Goal: Task Accomplishment & Management: Manage account settings

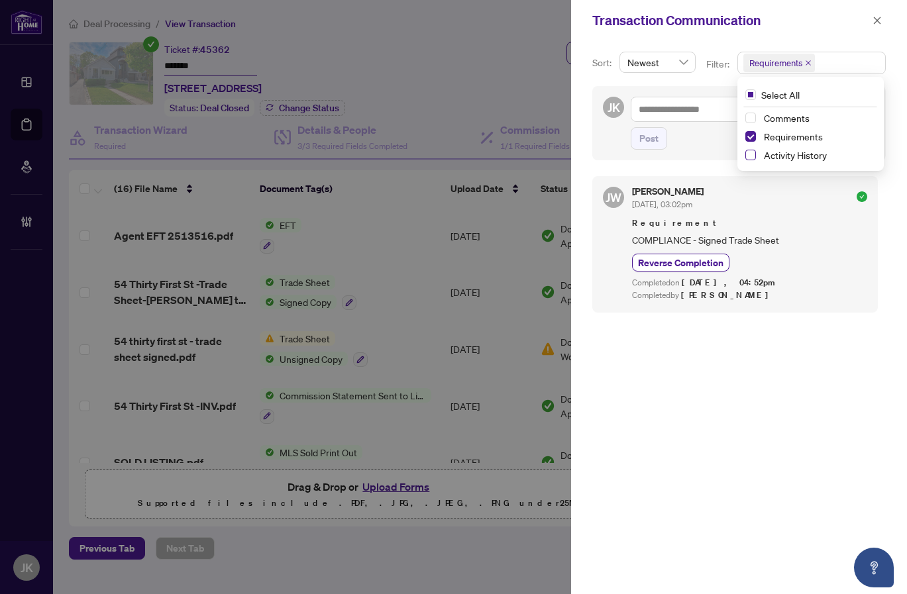
click at [746, 155] on span "Select Activity History" at bounding box center [751, 155] width 11 height 11
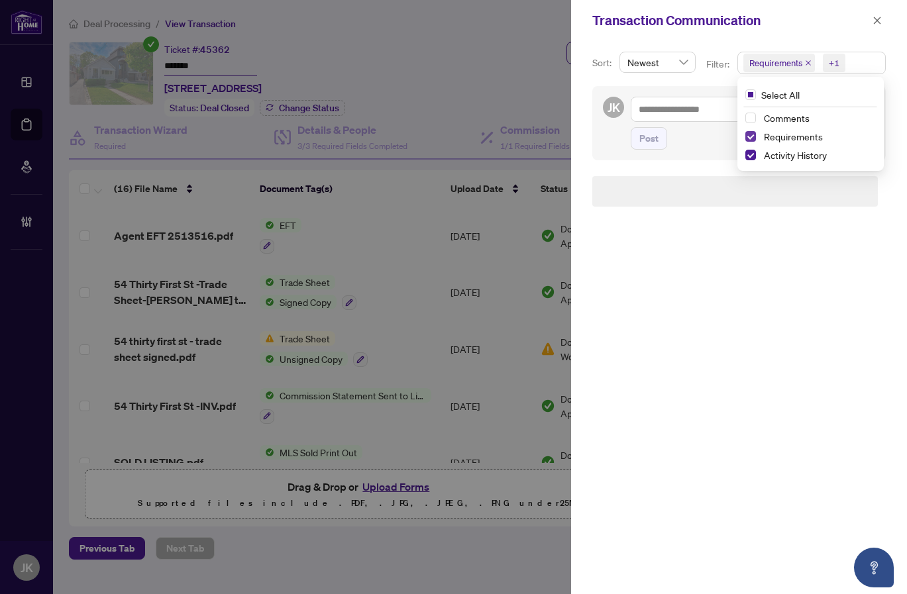
click at [747, 135] on span "Select Requirements" at bounding box center [751, 136] width 11 height 11
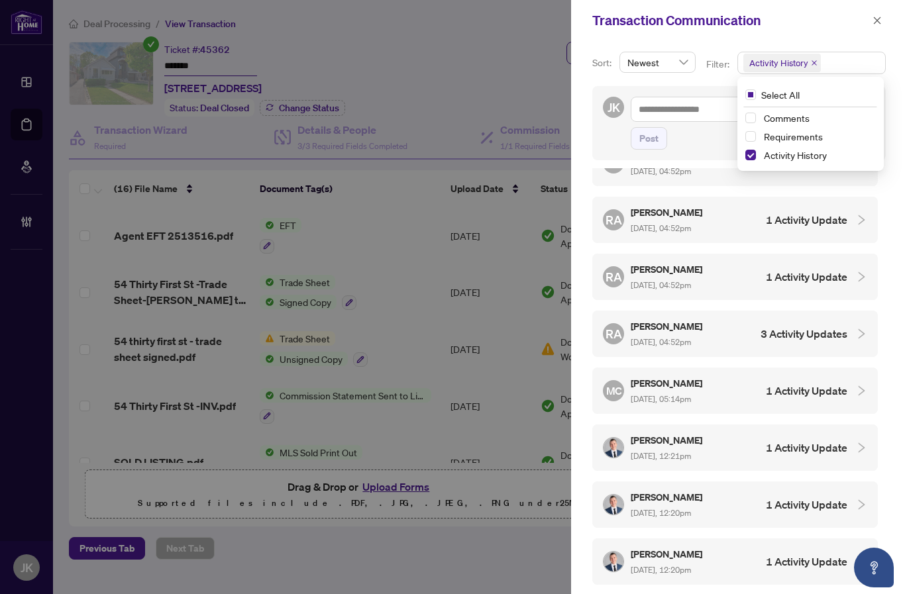
scroll to position [380, 0]
click at [777, 439] on h4 "1 Activity Update" at bounding box center [807, 447] width 82 height 16
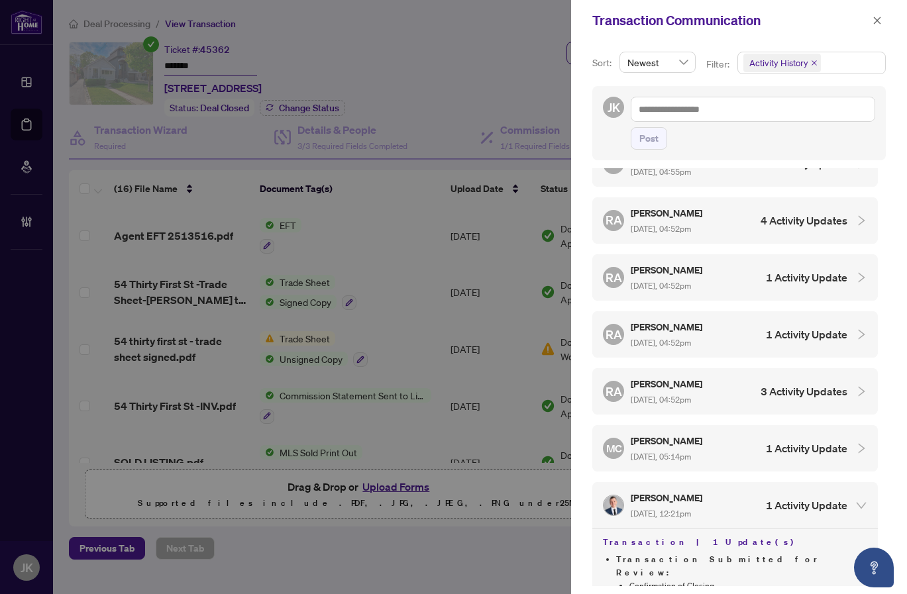
scroll to position [322, 0]
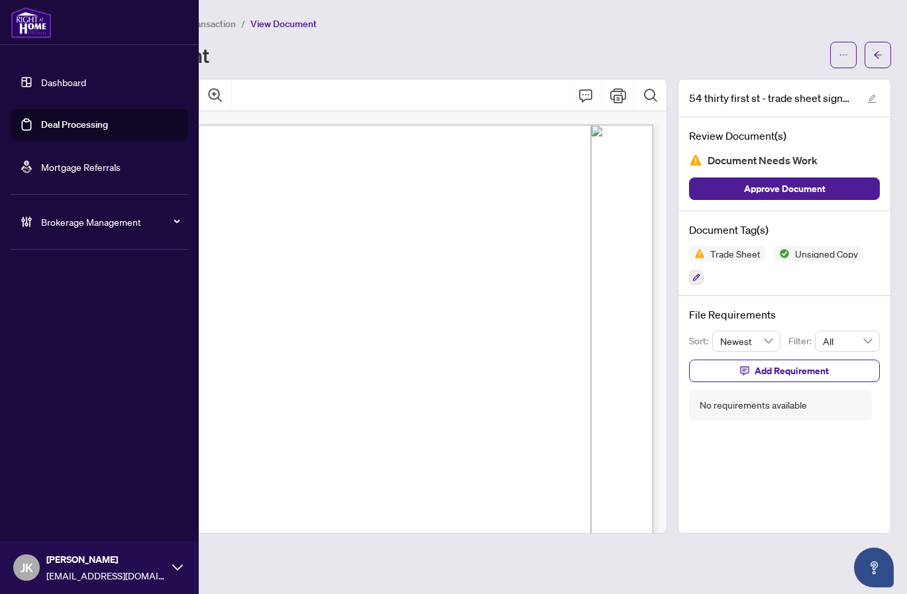
click at [58, 123] on link "Deal Processing" at bounding box center [74, 125] width 67 height 12
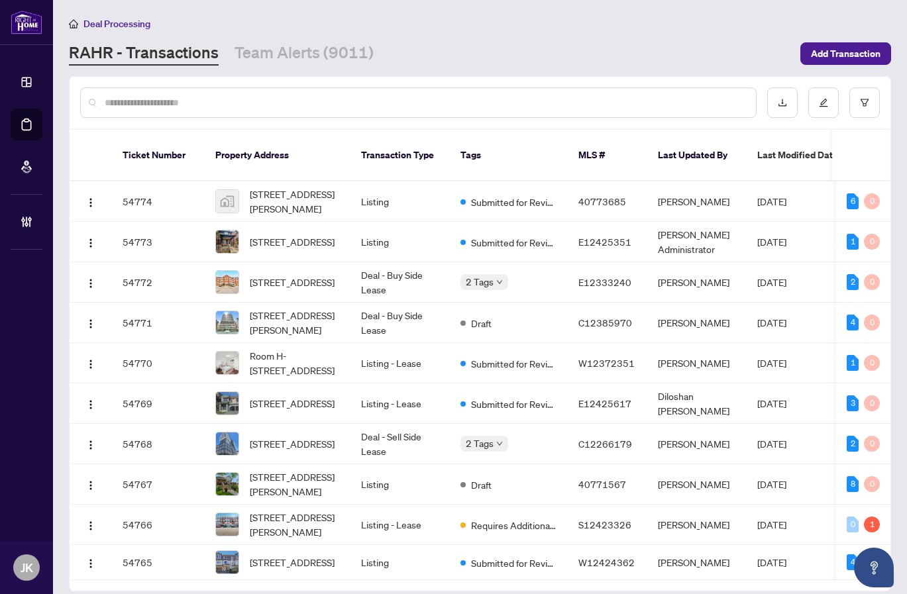
click at [238, 102] on input "text" at bounding box center [425, 102] width 641 height 15
paste input "*****"
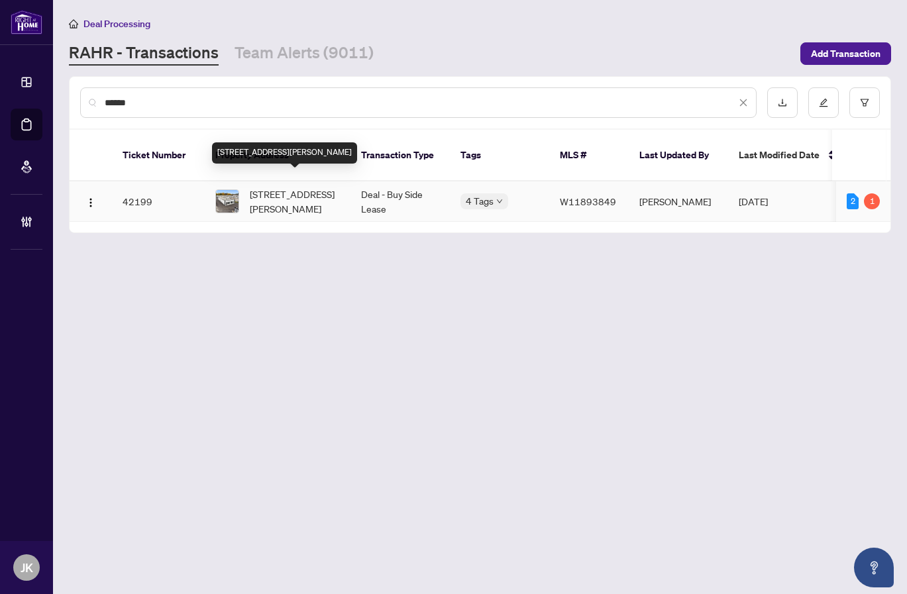
type input "*****"
click at [294, 192] on span "[STREET_ADDRESS][PERSON_NAME]" at bounding box center [295, 201] width 90 height 29
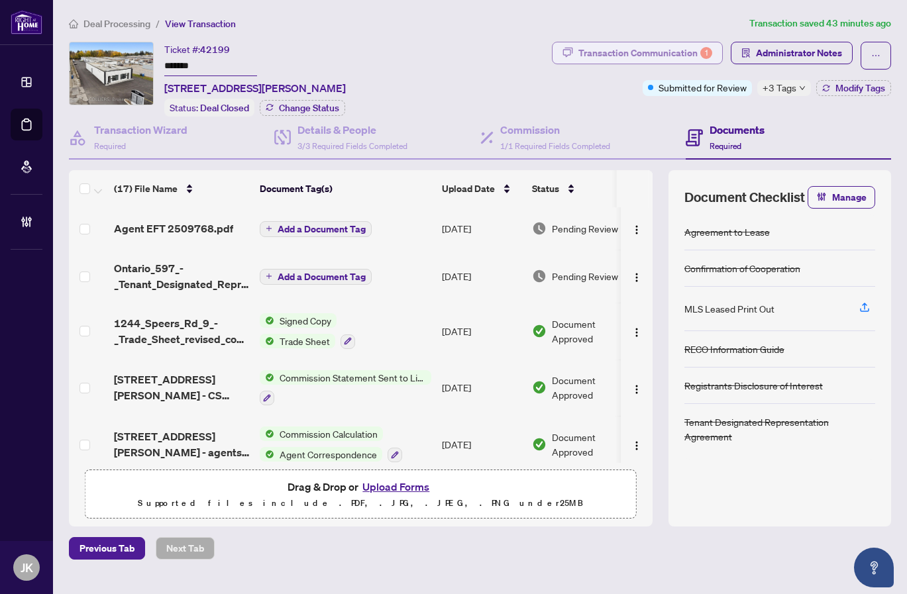
click at [675, 48] on div "Transaction Communication 1" at bounding box center [646, 52] width 134 height 21
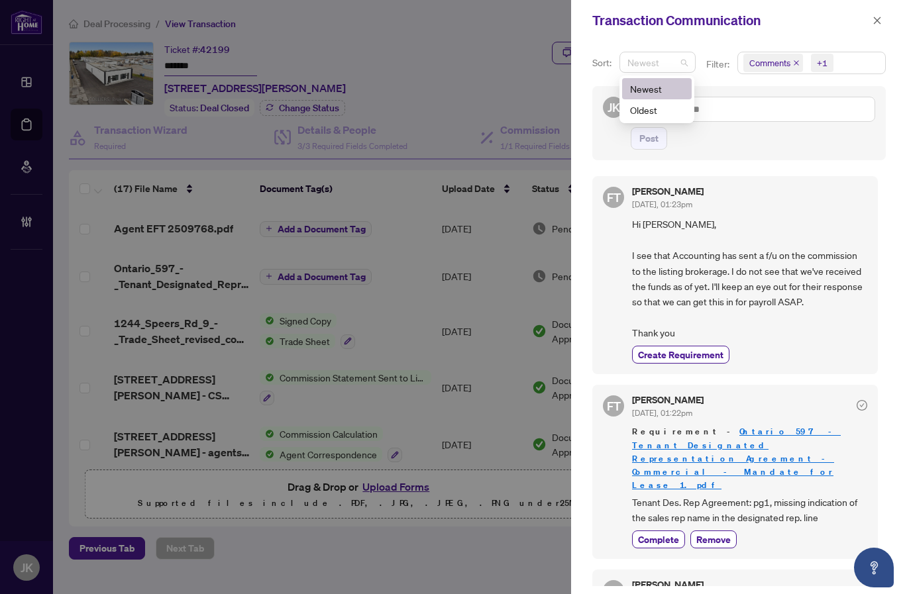
click at [681, 62] on span "Newest" at bounding box center [658, 62] width 60 height 20
click at [682, 64] on span "Newest" at bounding box center [658, 62] width 60 height 20
click at [791, 62] on span "Comments" at bounding box center [774, 63] width 60 height 19
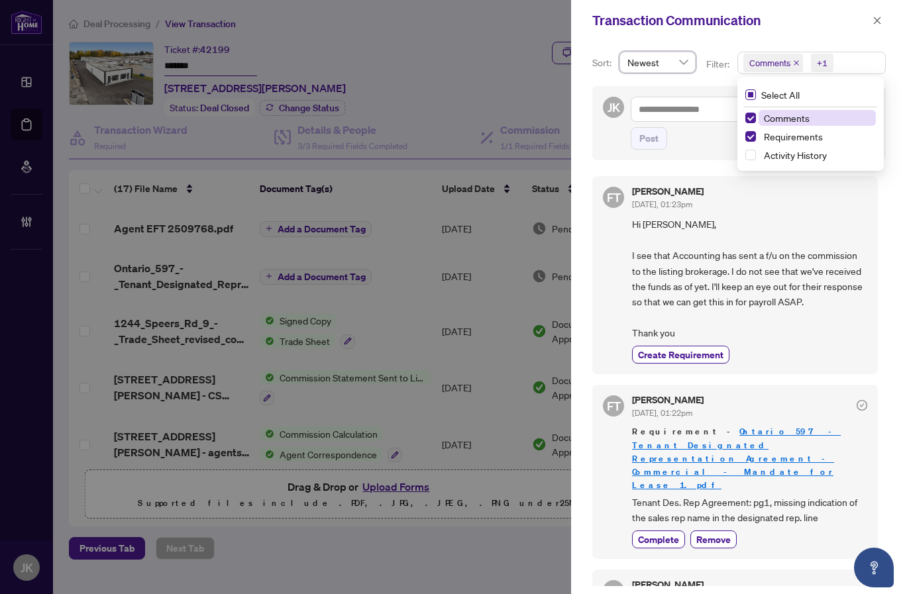
click at [751, 94] on span at bounding box center [751, 94] width 11 height 11
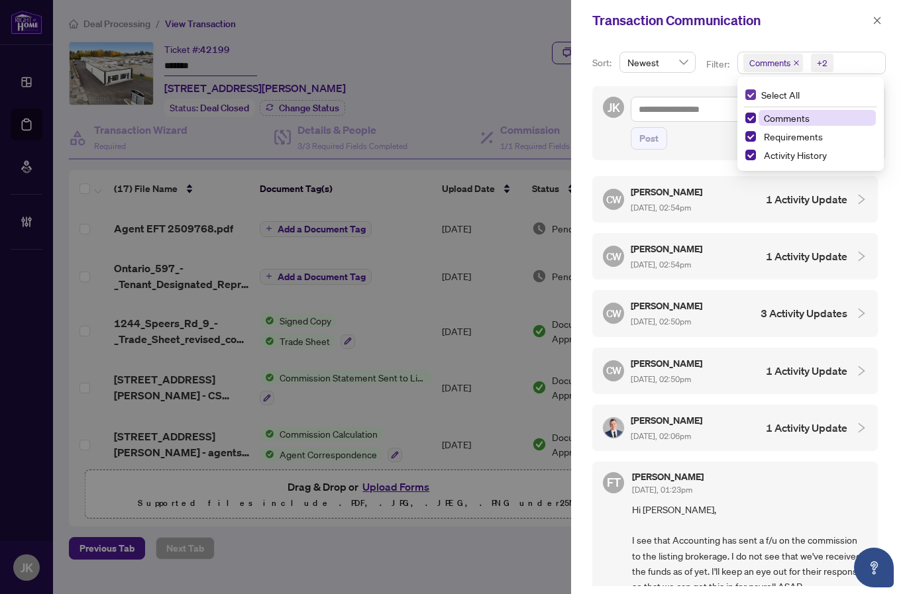
click at [751, 94] on span at bounding box center [751, 94] width 11 height 11
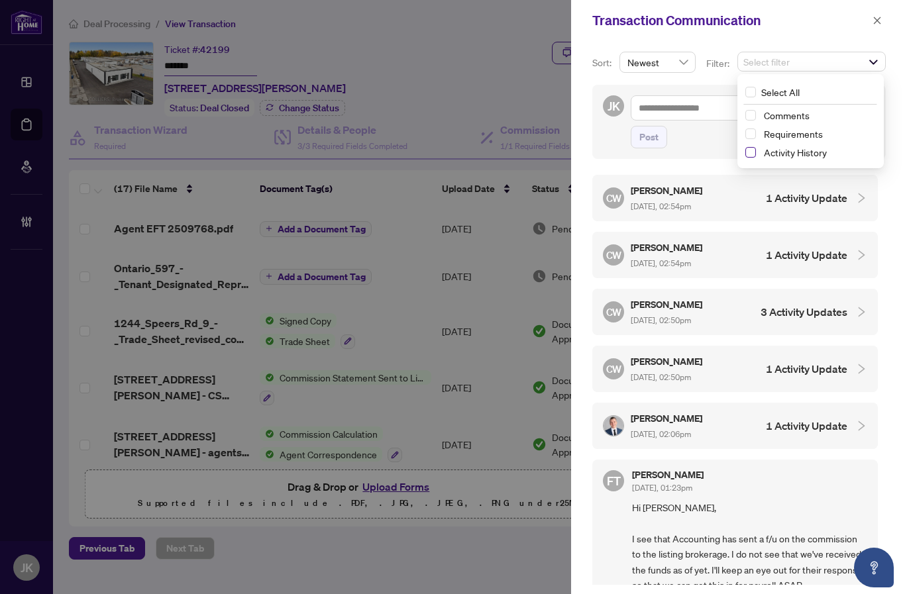
click at [749, 154] on span "Select Activity History" at bounding box center [751, 152] width 11 height 11
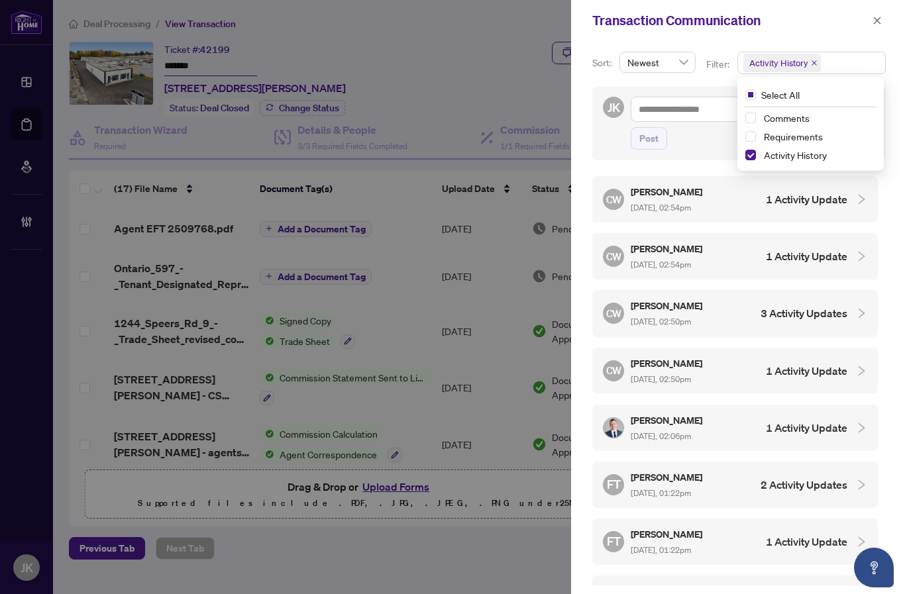
click at [848, 421] on div at bounding box center [858, 428] width 20 height 15
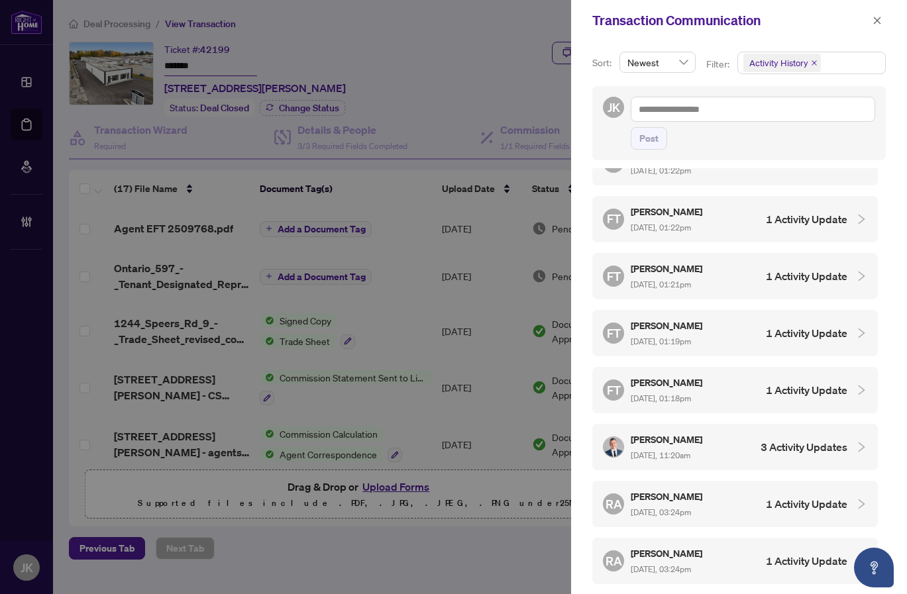
scroll to position [394, 0]
click at [856, 439] on icon "collapsed" at bounding box center [862, 445] width 12 height 12
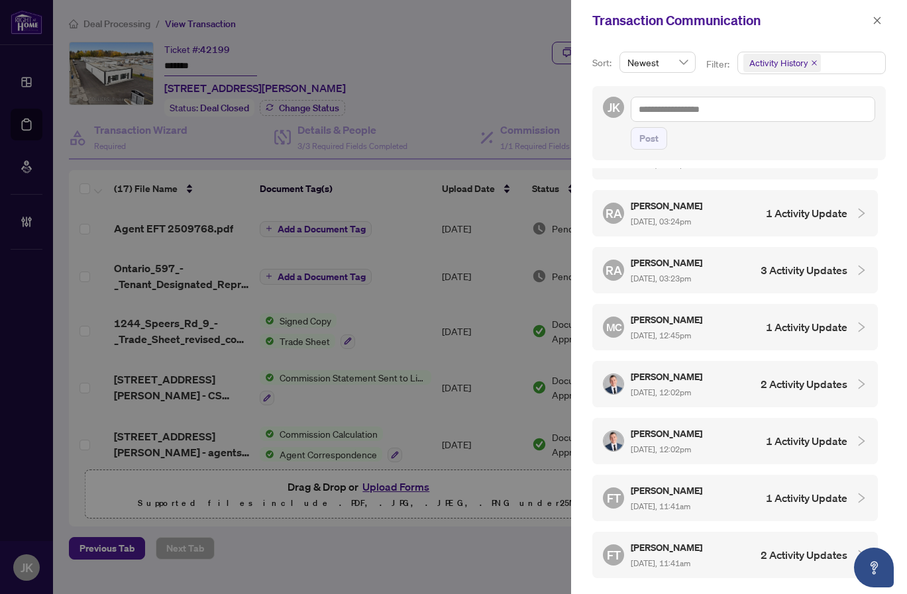
scroll to position [863, 0]
click at [856, 378] on icon "collapsed" at bounding box center [862, 384] width 12 height 12
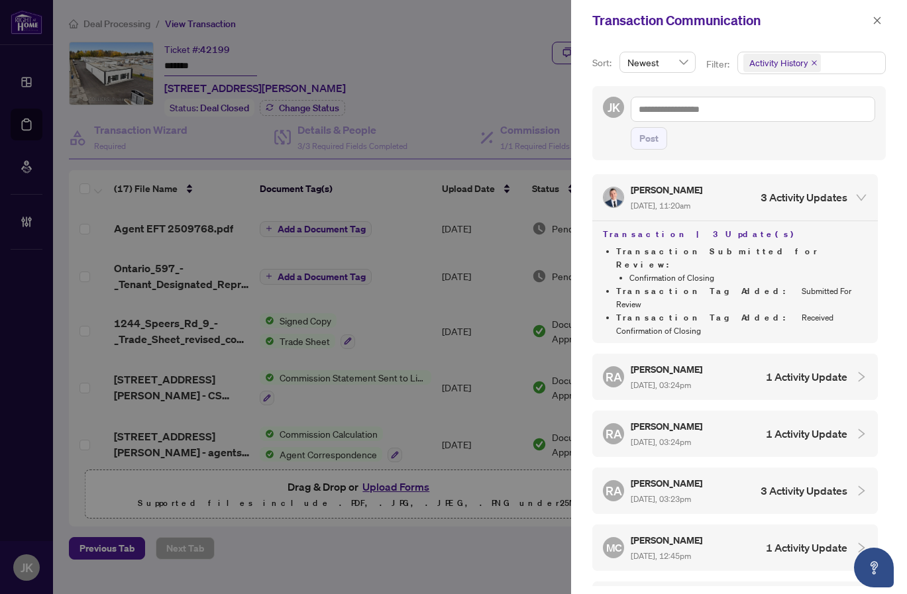
scroll to position [643, 0]
click at [856, 484] on icon "collapsed" at bounding box center [862, 490] width 12 height 12
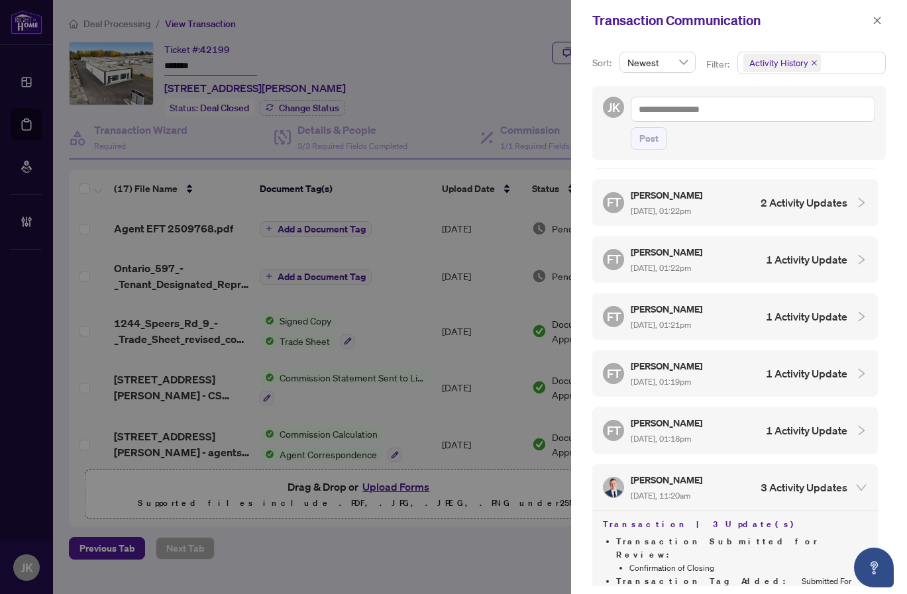
scroll to position [351, 0]
click at [856, 425] on icon "collapsed" at bounding box center [862, 431] width 12 height 12
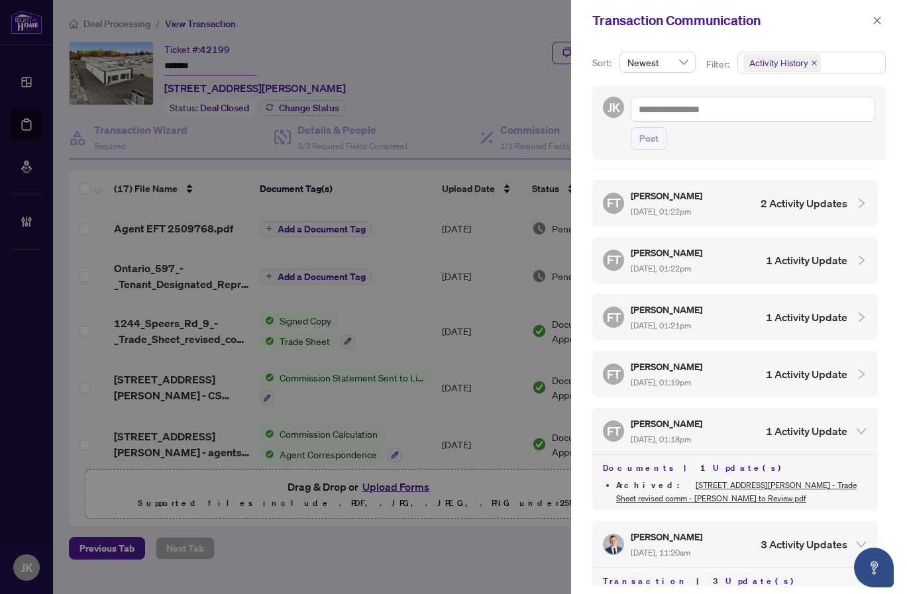
click at [856, 370] on icon "collapsed" at bounding box center [862, 374] width 12 height 12
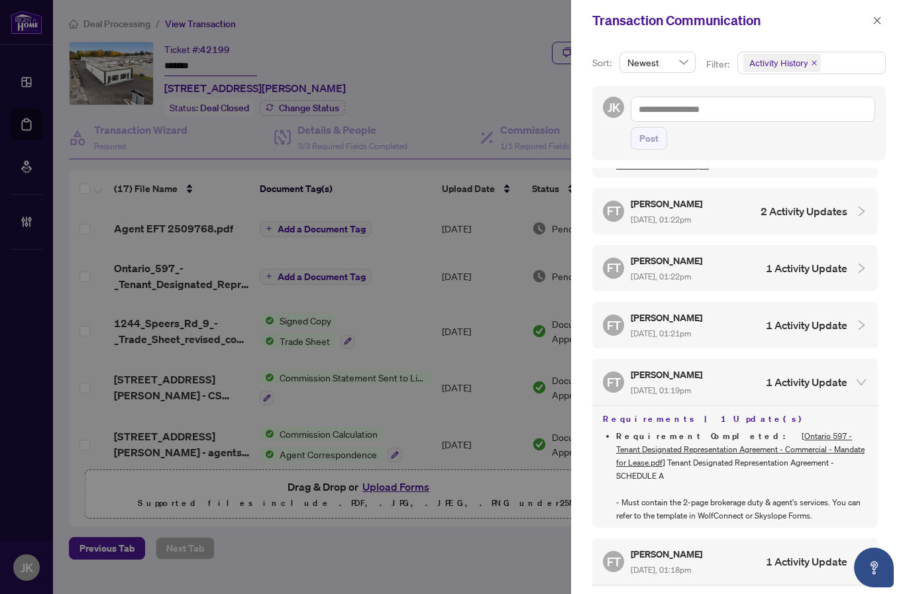
scroll to position [335, 0]
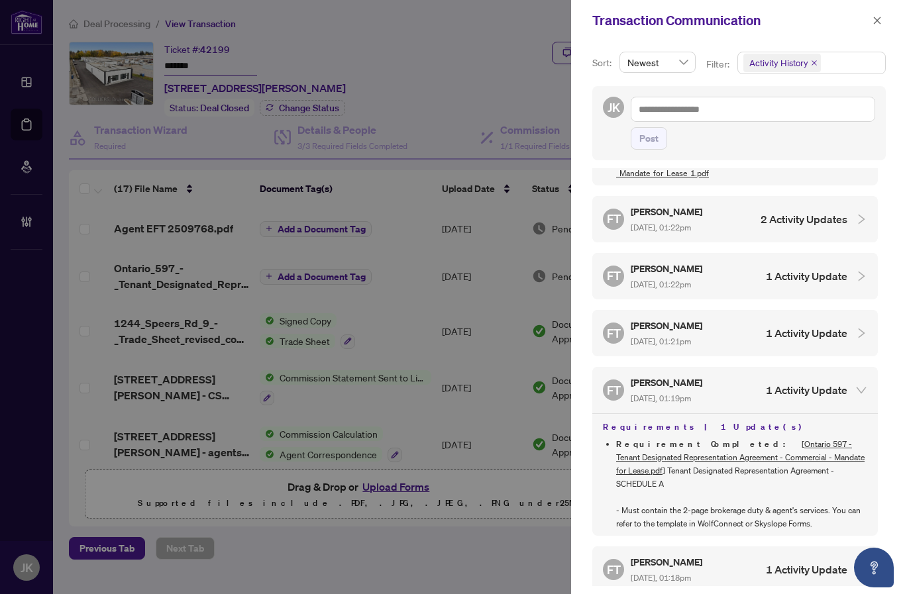
click at [856, 327] on icon "collapsed" at bounding box center [862, 333] width 12 height 12
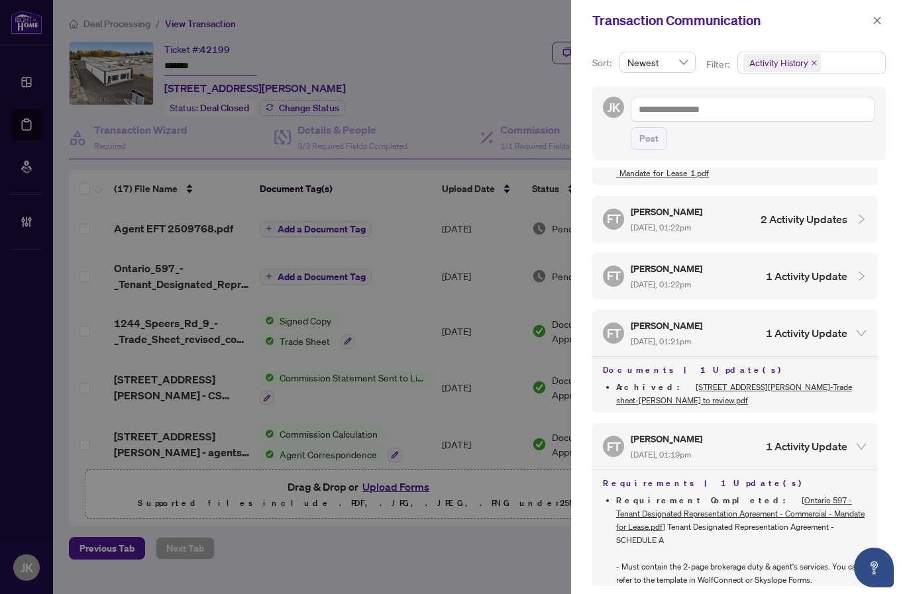
click at [859, 271] on icon "collapsed" at bounding box center [862, 276] width 7 height 10
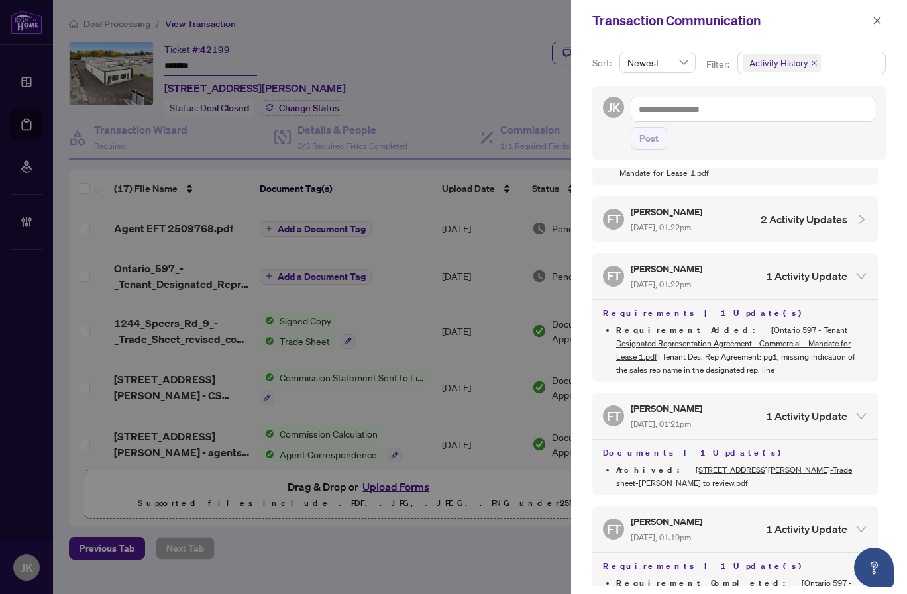
click at [848, 216] on div at bounding box center [858, 219] width 20 height 15
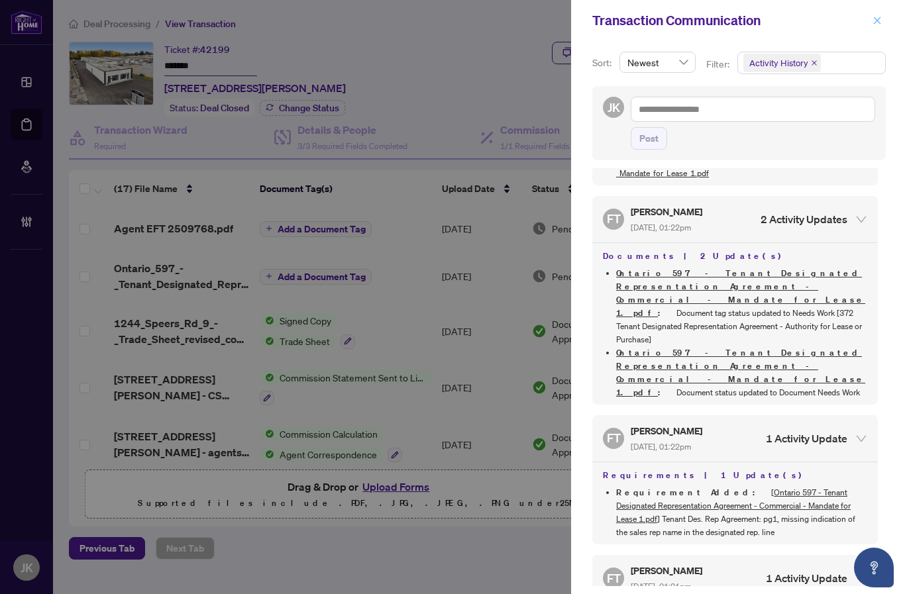
click at [876, 23] on icon "close" at bounding box center [877, 20] width 7 height 7
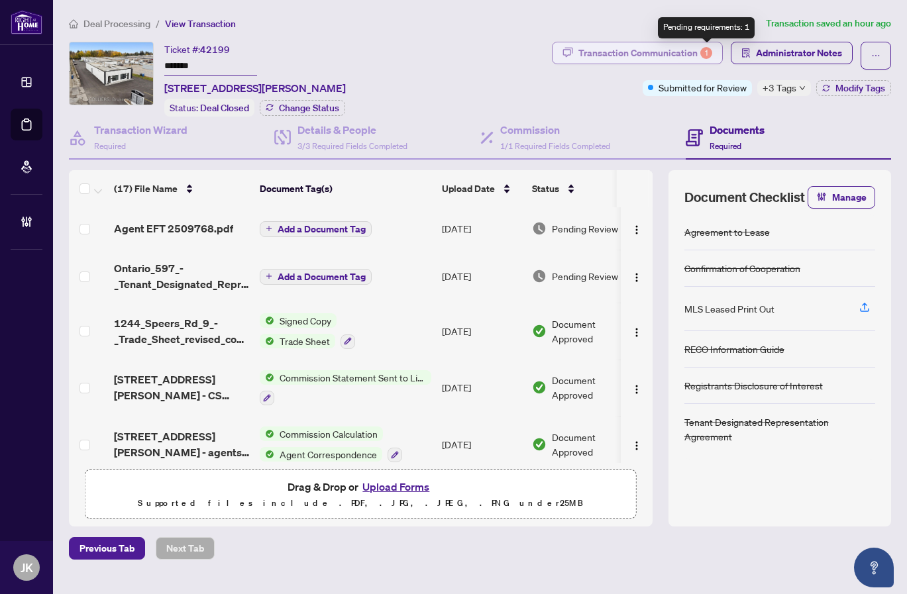
click at [707, 47] on div "1" at bounding box center [706, 53] width 12 height 12
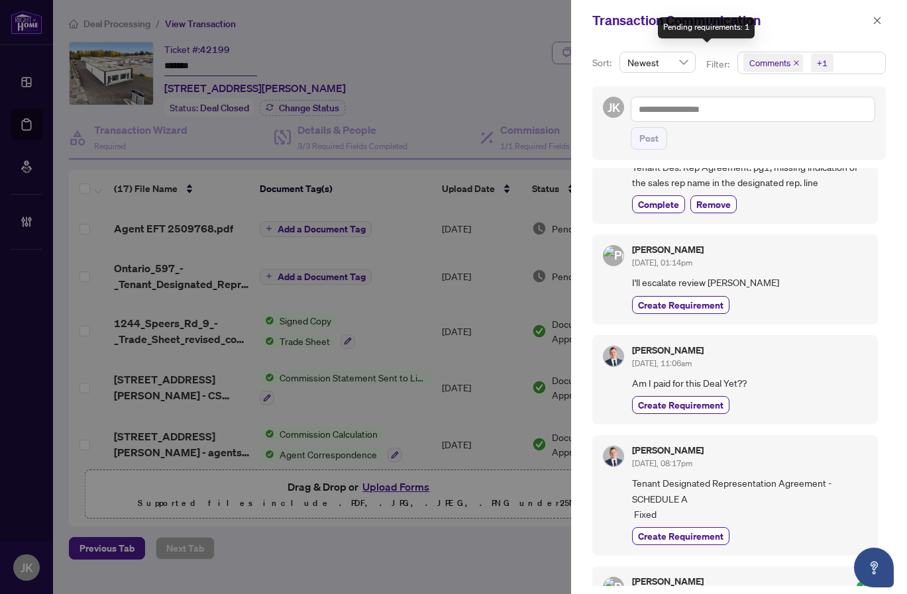
scroll to position [0, 0]
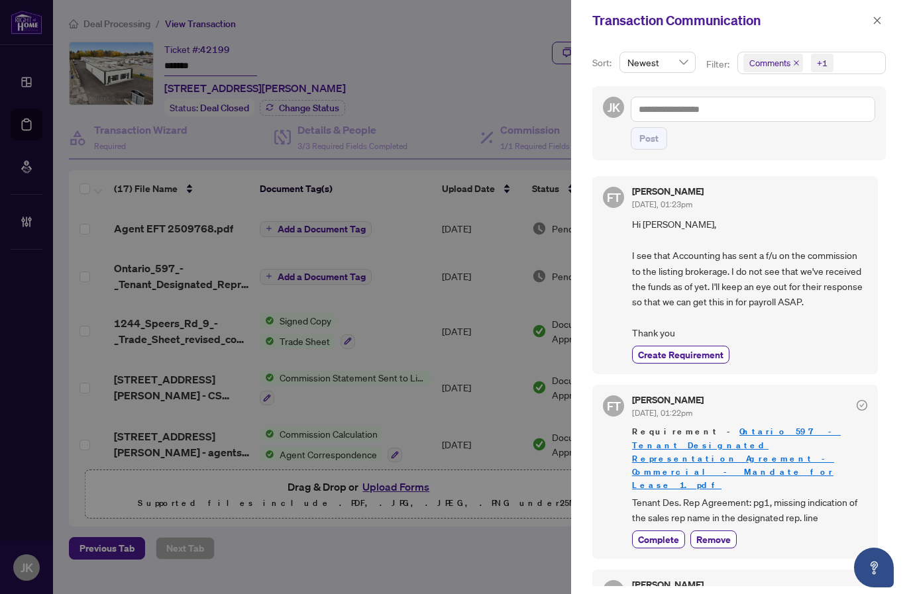
click at [793, 64] on icon "close" at bounding box center [796, 63] width 7 height 7
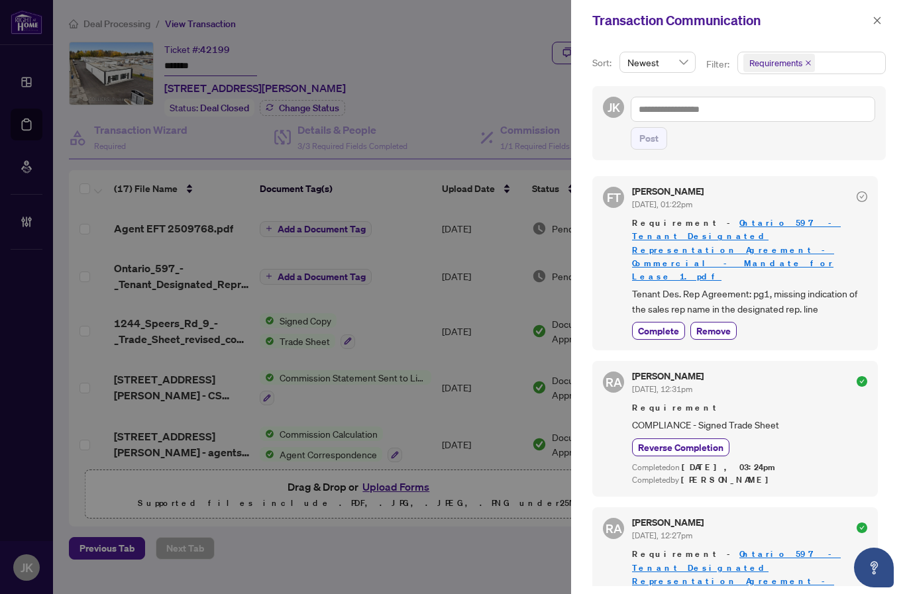
click at [806, 63] on icon "close" at bounding box center [808, 63] width 7 height 7
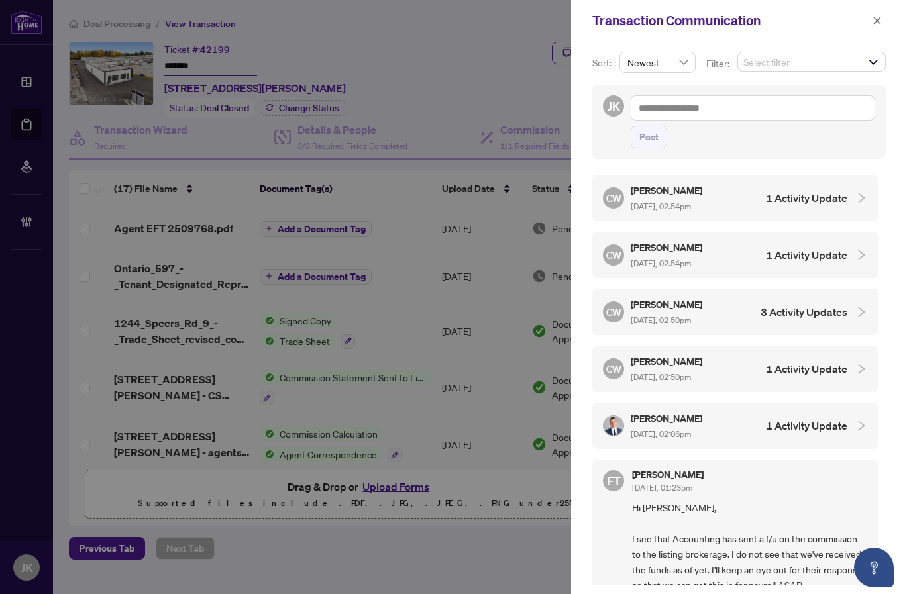
click at [861, 63] on span "Select filter" at bounding box center [811, 61] width 147 height 19
click at [748, 150] on span "Select Activity History" at bounding box center [751, 152] width 11 height 11
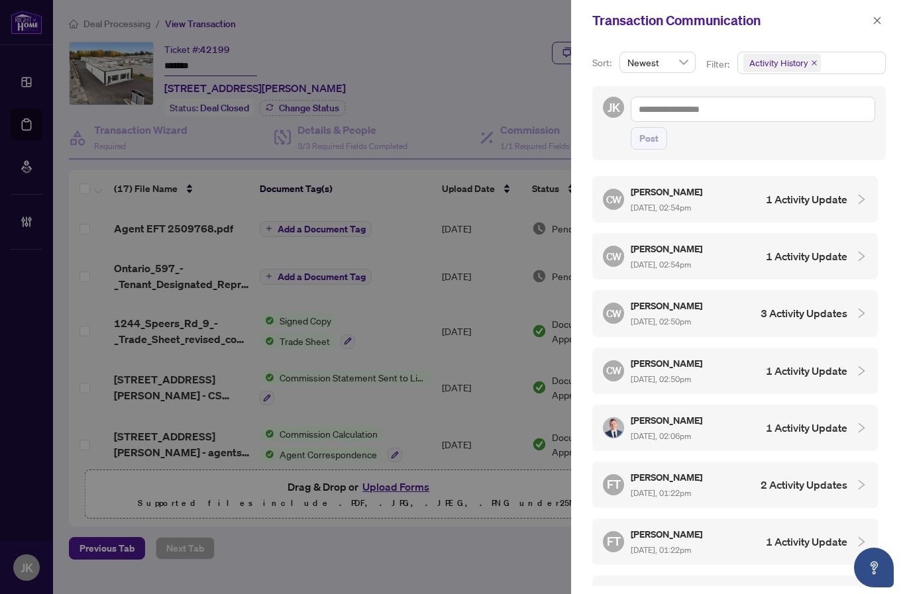
click at [801, 423] on h4 "1 Activity Update" at bounding box center [807, 428] width 82 height 16
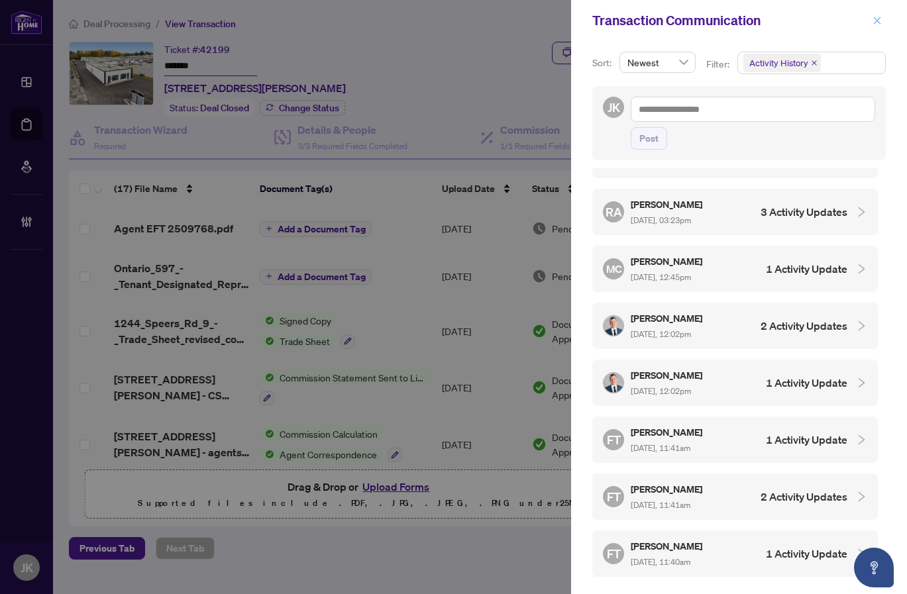
click at [878, 17] on icon "close" at bounding box center [877, 20] width 9 height 9
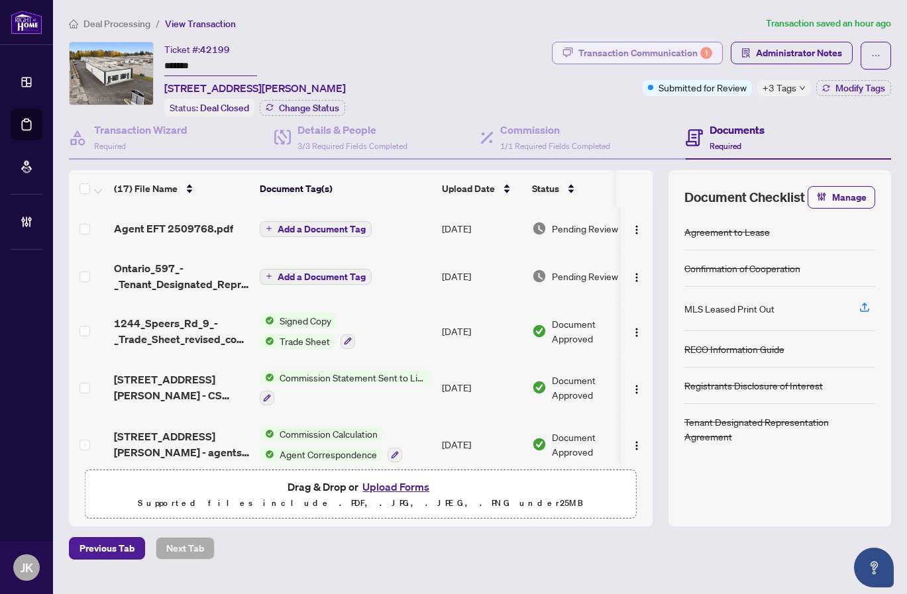
click at [651, 51] on div "Transaction Communication 1" at bounding box center [646, 52] width 134 height 21
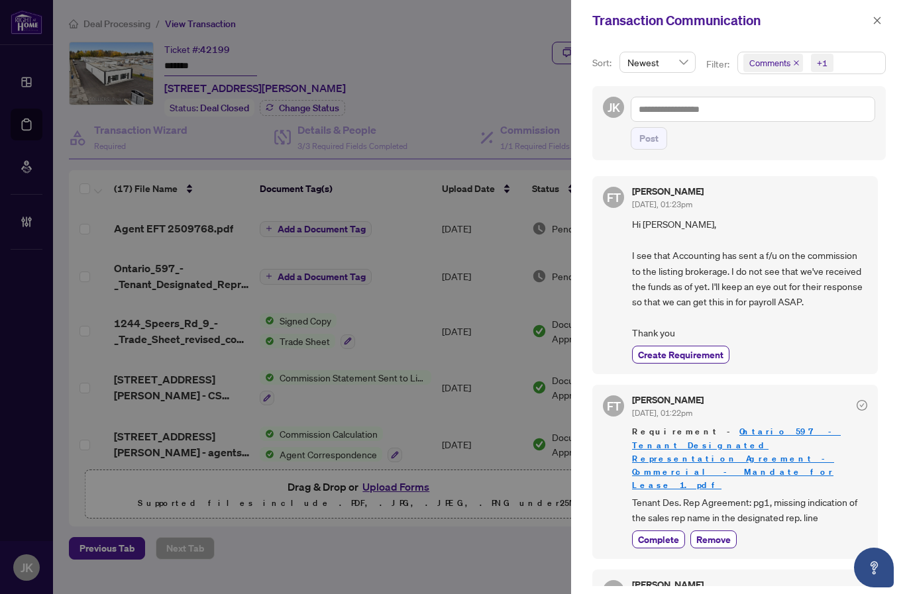
click at [794, 61] on icon "close" at bounding box center [796, 62] width 5 height 5
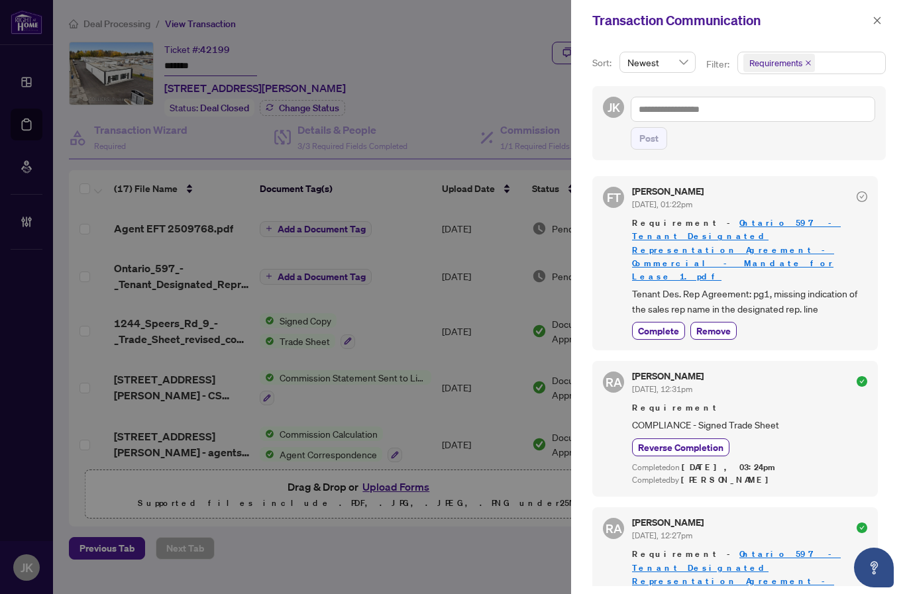
click at [807, 62] on icon "close" at bounding box center [808, 63] width 7 height 7
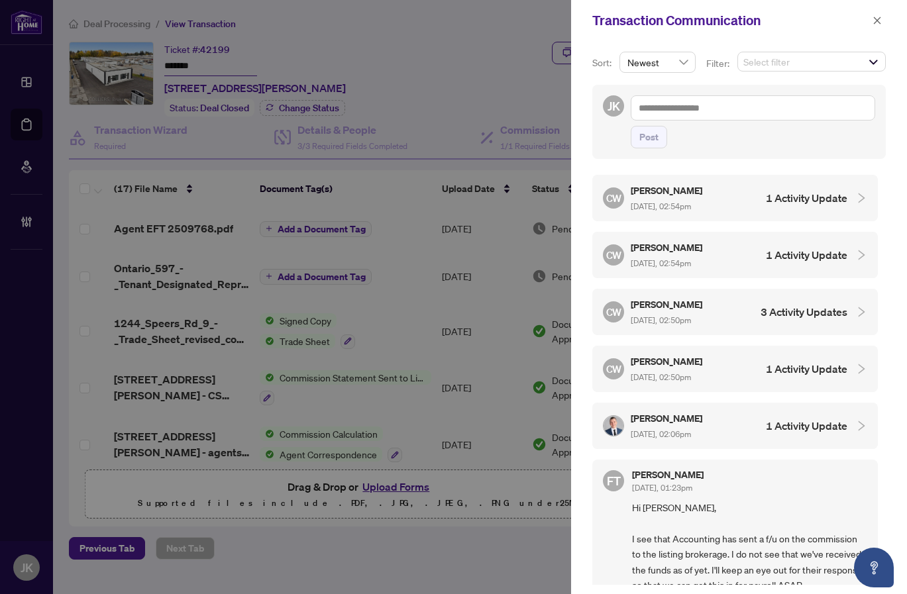
click at [700, 199] on div "[PERSON_NAME] [DATE], 02:54pm" at bounding box center [668, 198] width 74 height 30
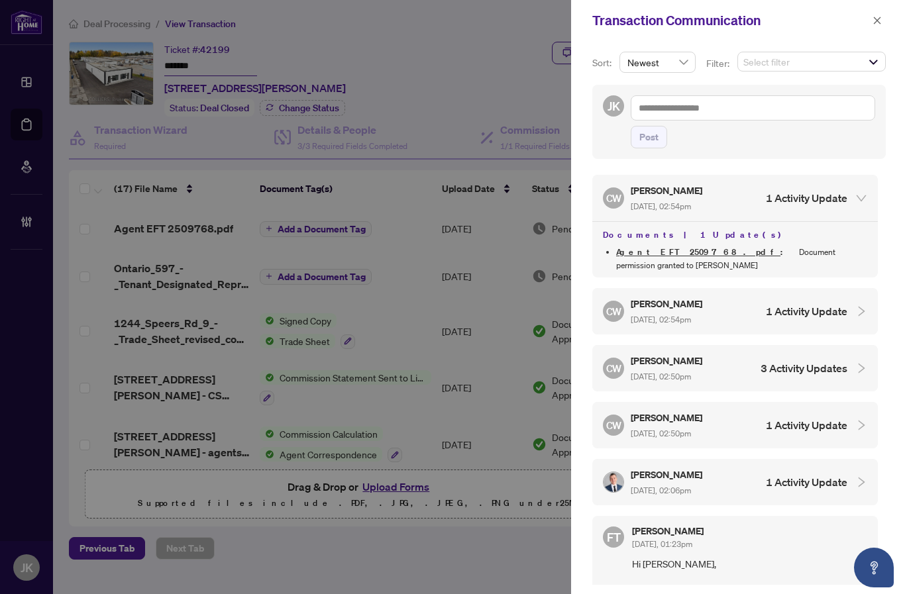
click at [723, 308] on div "CW [PERSON_NAME] [DATE], 02:54pm 1 Activity Update" at bounding box center [725, 311] width 245 height 30
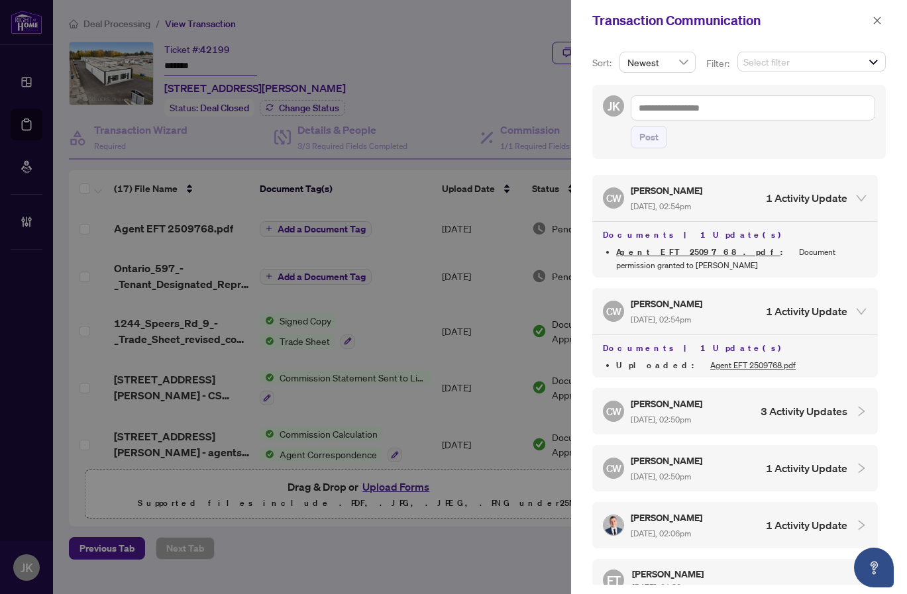
click at [734, 404] on div "CW [PERSON_NAME] [DATE], 02:50pm 3 Activity Updates" at bounding box center [725, 411] width 245 height 30
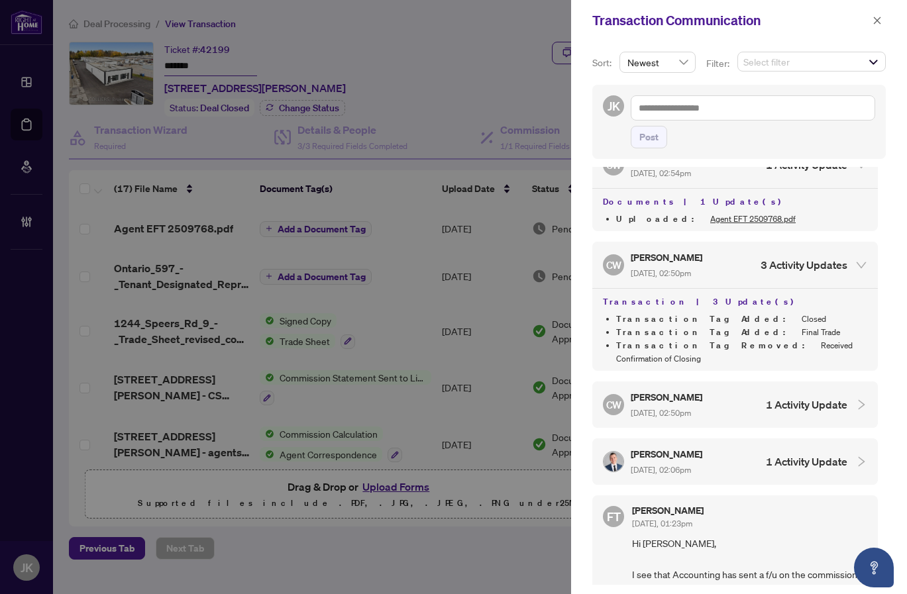
scroll to position [147, 0]
click at [848, 454] on div at bounding box center [858, 461] width 20 height 15
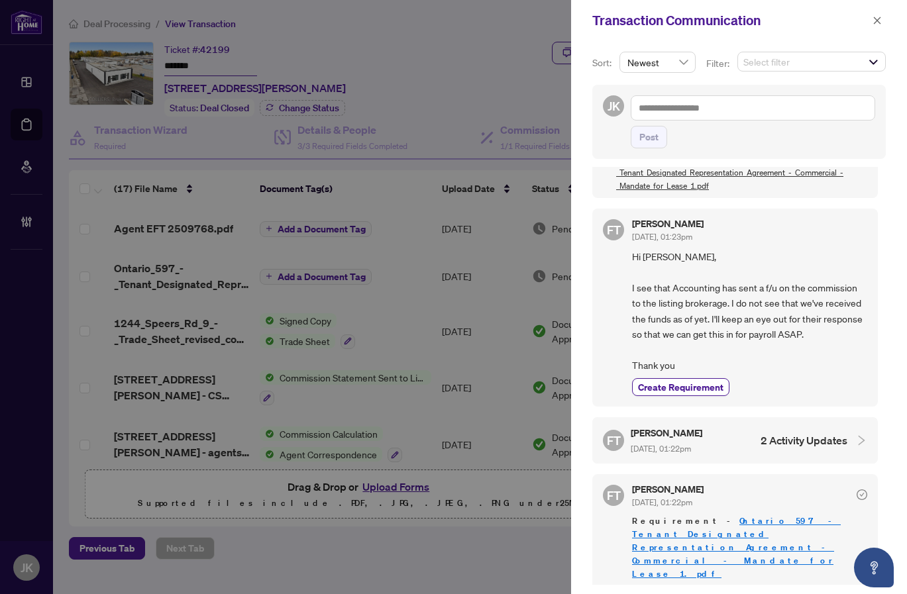
scroll to position [506, 0]
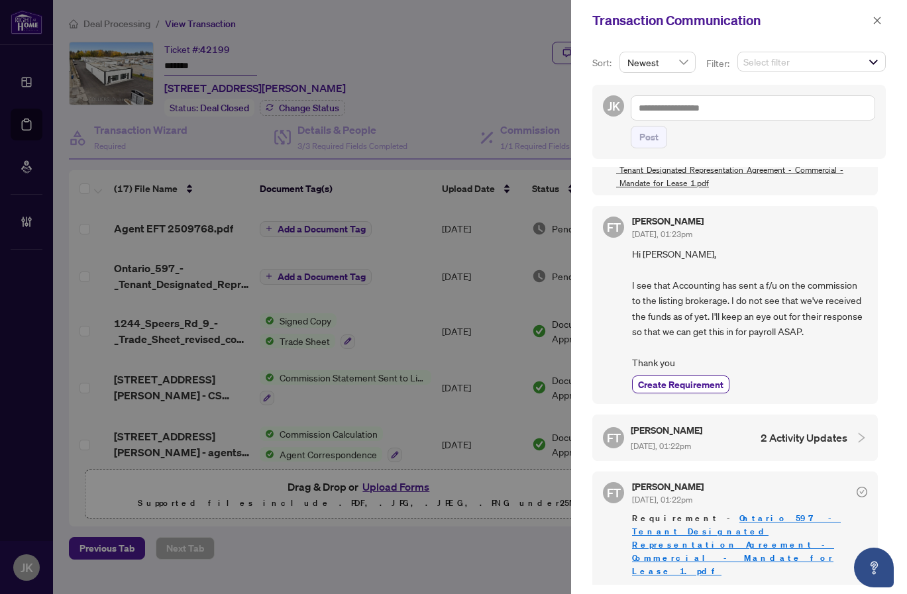
click at [856, 432] on icon "collapsed" at bounding box center [862, 438] width 12 height 12
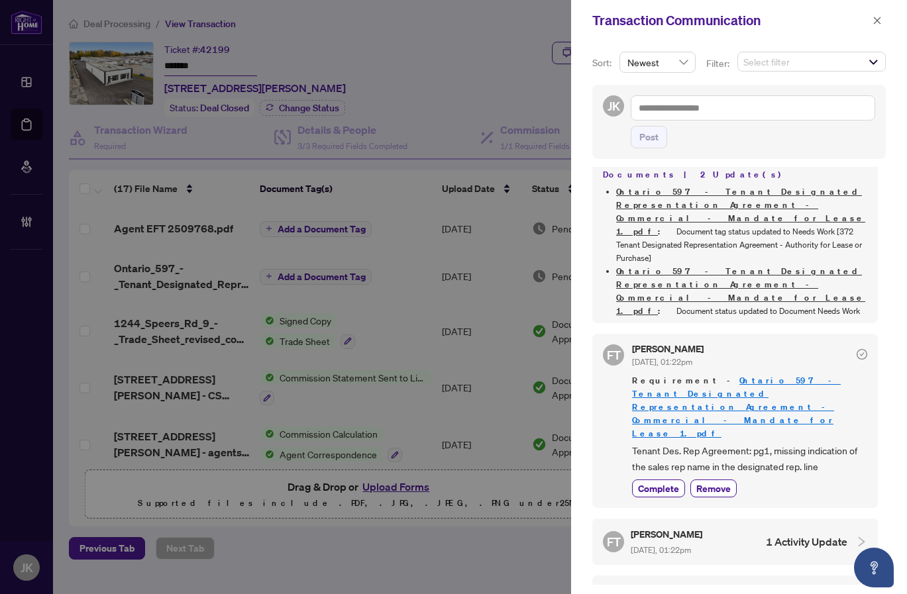
scroll to position [810, 0]
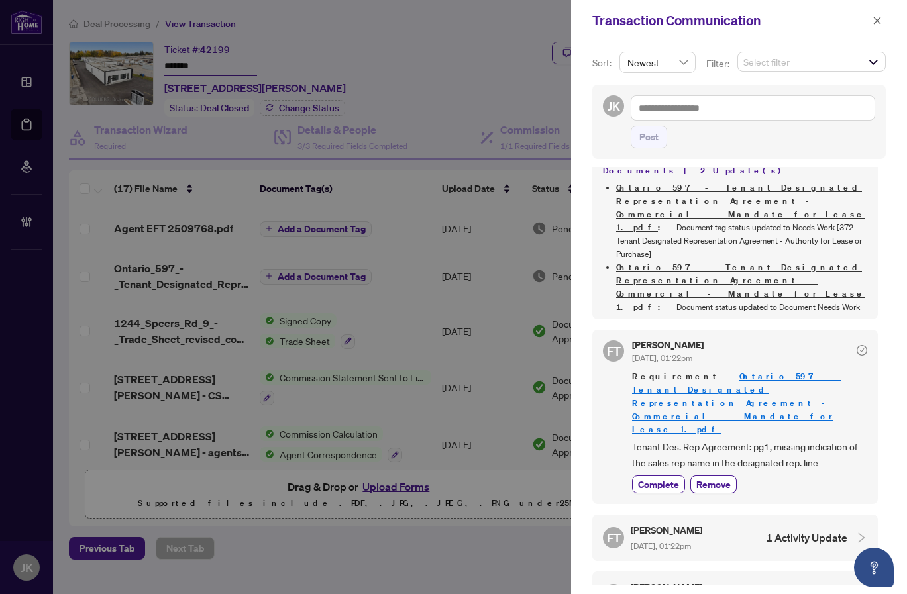
click at [856, 532] on icon "collapsed" at bounding box center [862, 538] width 12 height 12
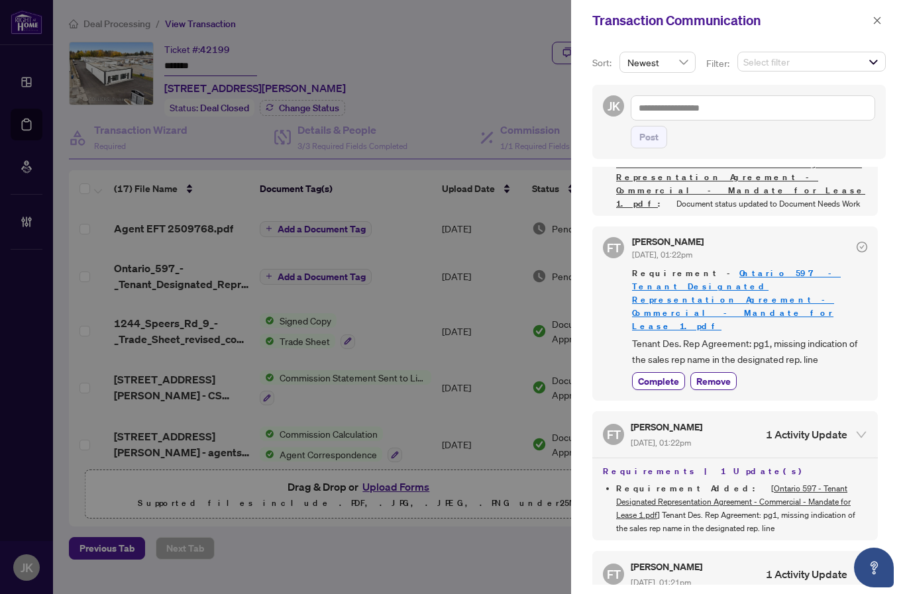
scroll to position [915, 0]
click at [856, 567] on icon "collapsed" at bounding box center [862, 573] width 12 height 12
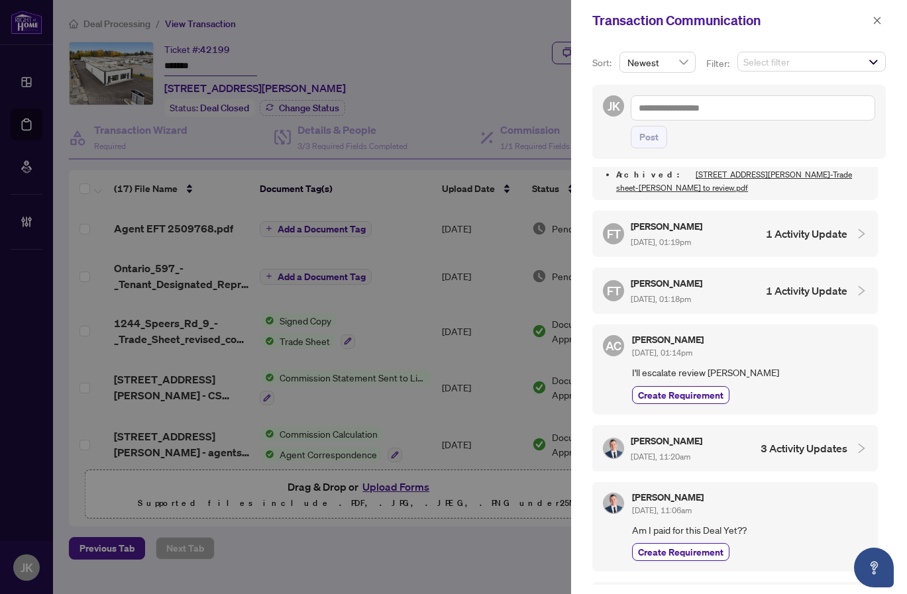
scroll to position [1370, 0]
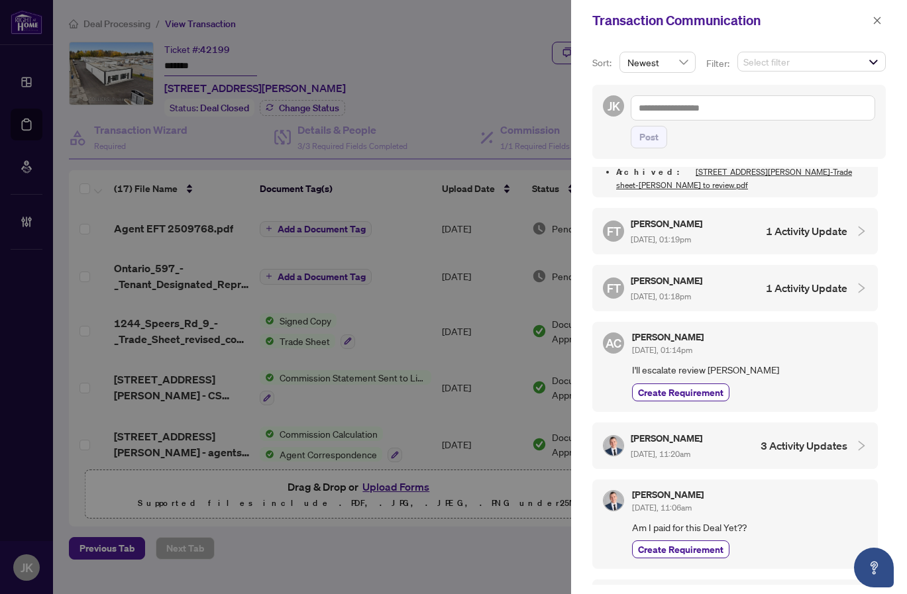
click at [858, 440] on icon "collapsed" at bounding box center [862, 446] width 12 height 12
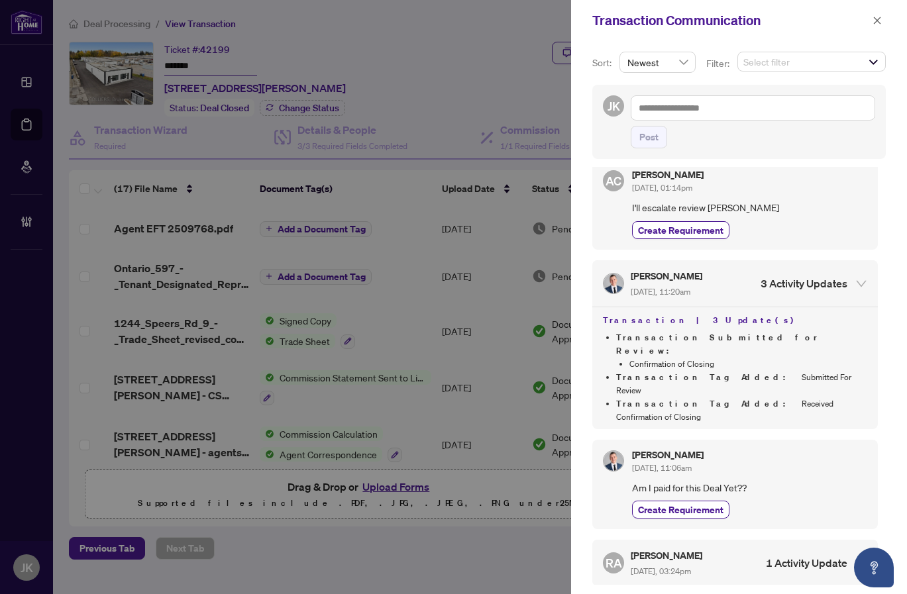
scroll to position [1538, 0]
